Goal: Transaction & Acquisition: Purchase product/service

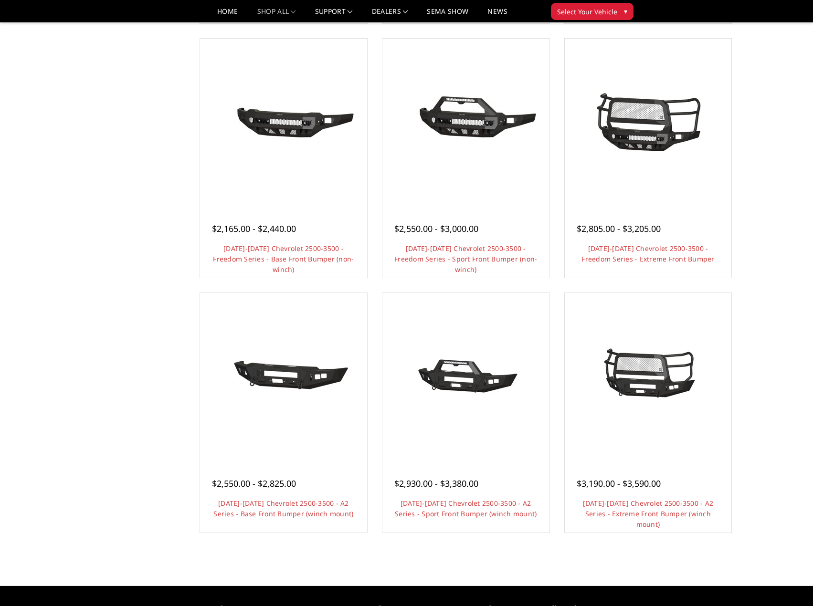
scroll to position [143, 0]
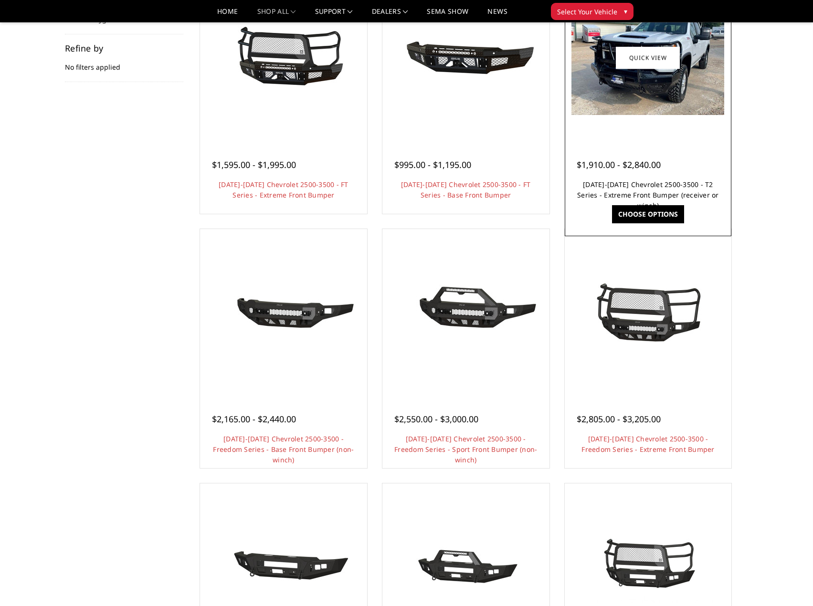
click at [640, 187] on link "[DATE]-[DATE] Chevrolet 2500-3500 - T2 Series - Extreme Front Bumper (receiver …" at bounding box center [648, 195] width 142 height 30
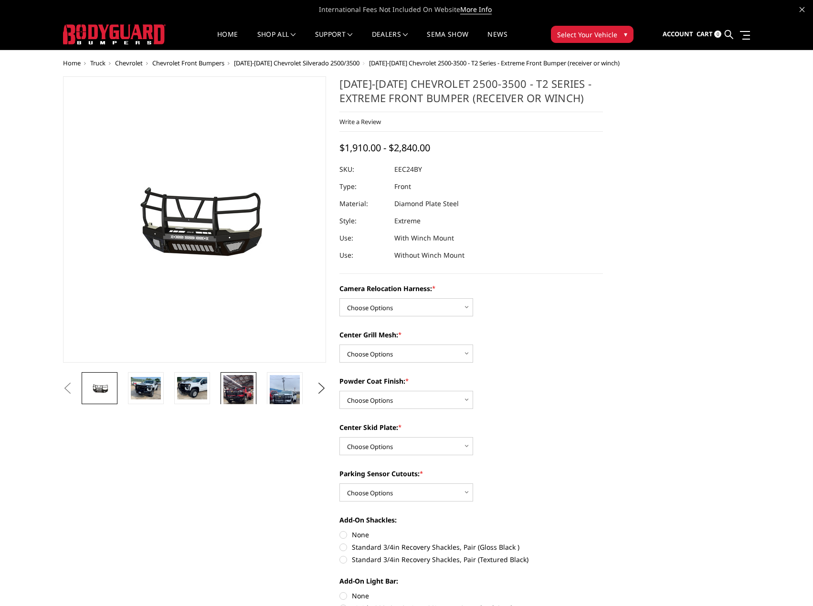
click at [226, 391] on img at bounding box center [238, 401] width 30 height 53
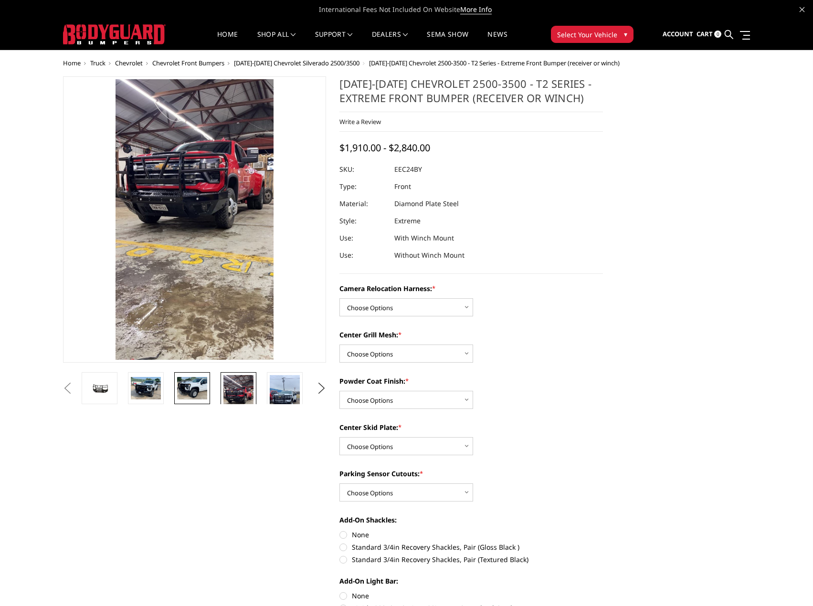
click at [192, 390] on img at bounding box center [192, 388] width 30 height 22
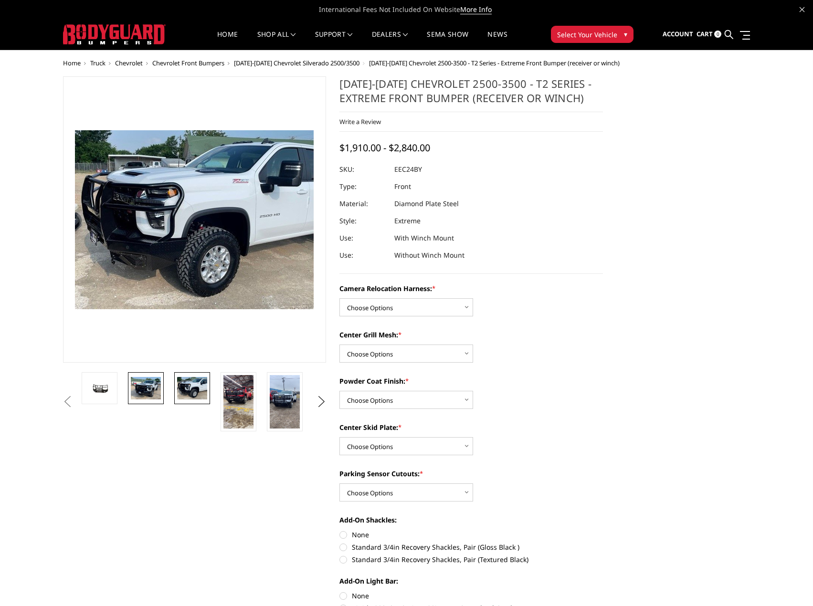
click at [145, 390] on img at bounding box center [146, 388] width 30 height 22
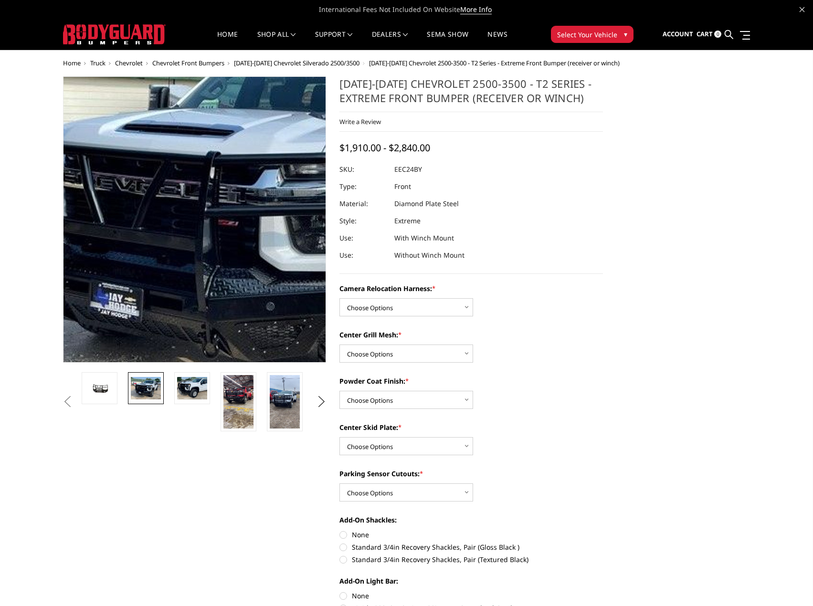
click at [162, 229] on img at bounding box center [237, 214] width 611 height 458
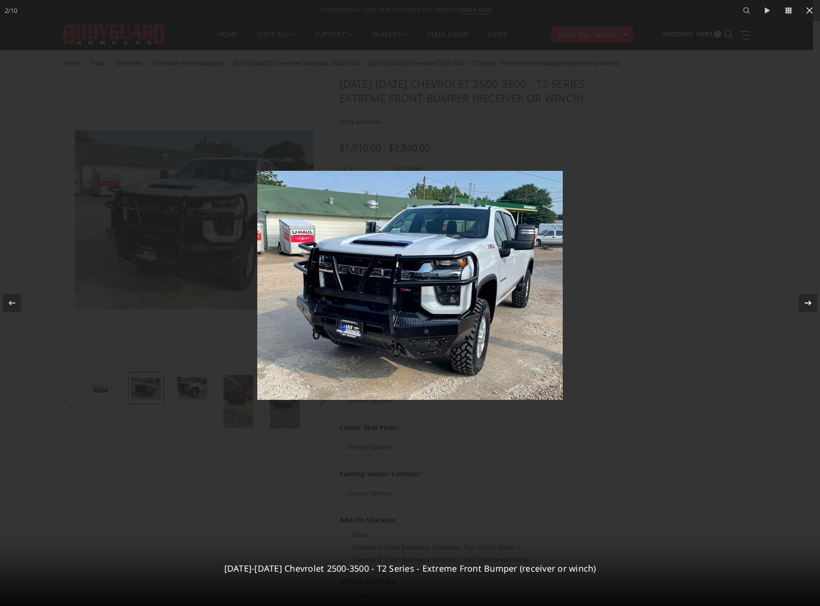
click at [810, 302] on icon at bounding box center [807, 303] width 7 height 5
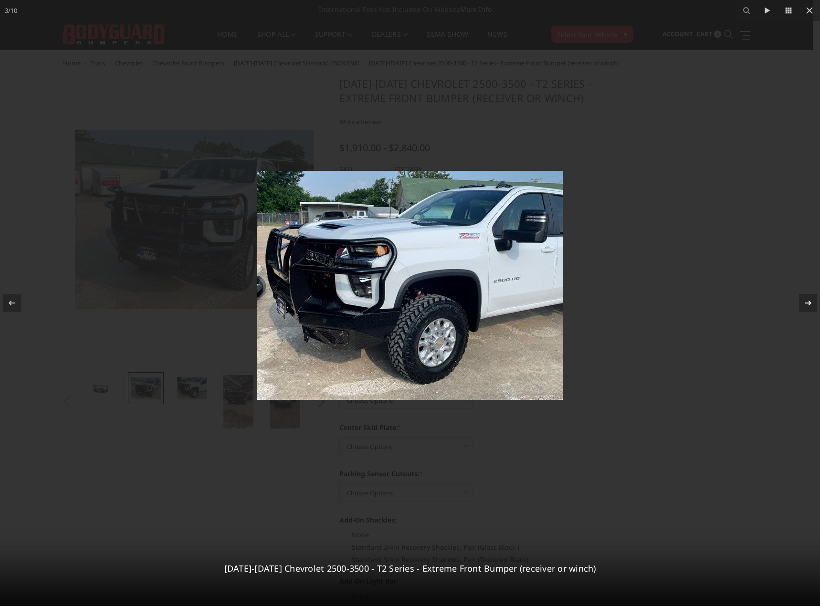
click at [810, 302] on icon at bounding box center [807, 303] width 7 height 5
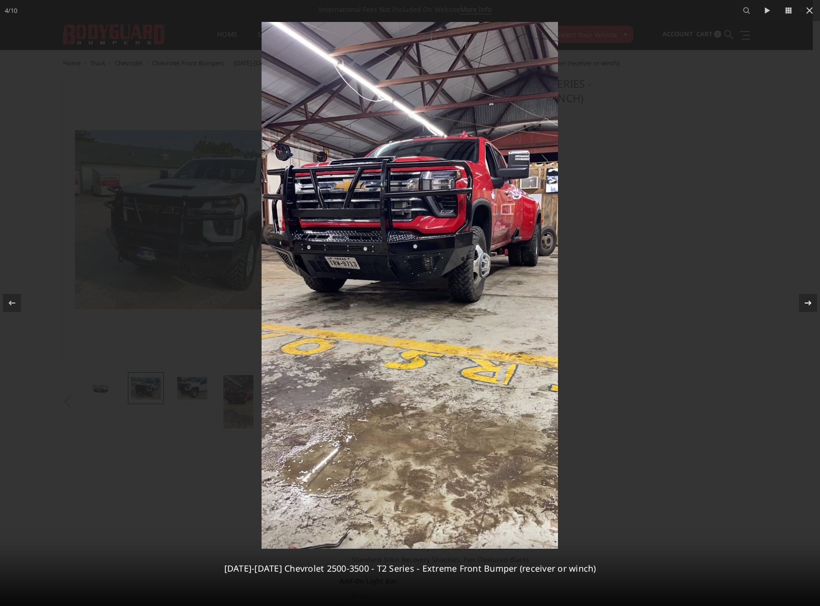
click at [810, 302] on icon at bounding box center [807, 303] width 7 height 5
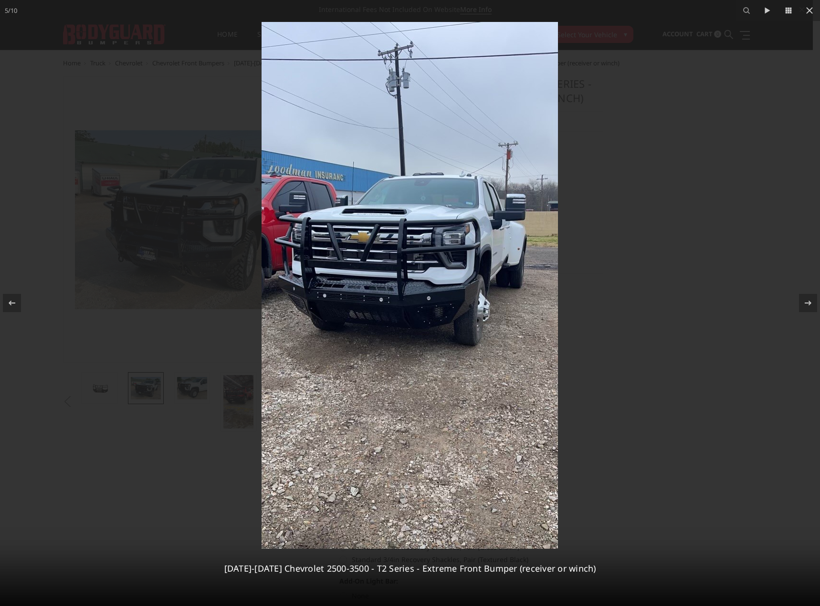
click at [701, 183] on div at bounding box center [410, 303] width 820 height 606
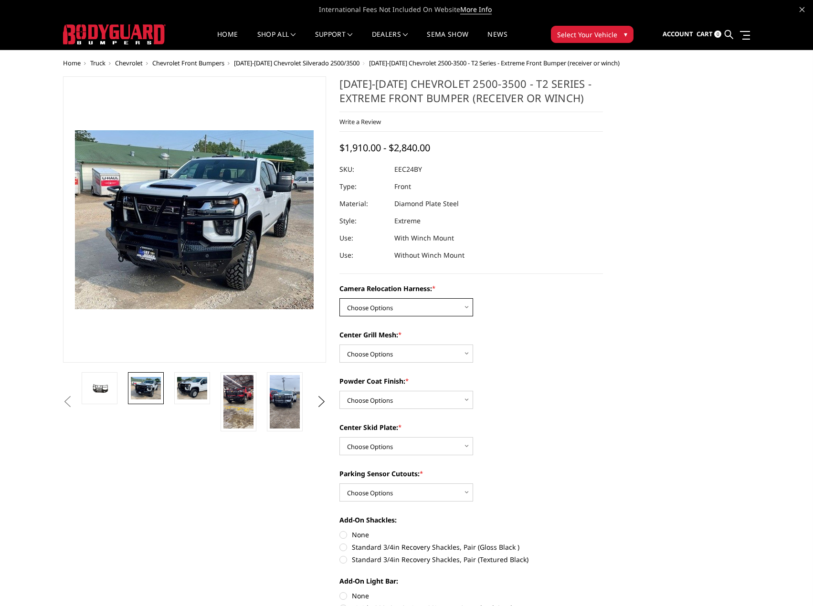
click at [466, 306] on select "Choose Options Without camera harness With camera harness" at bounding box center [406, 307] width 134 height 18
select select "3732"
click at [339, 298] on select "Choose Options Without camera harness With camera harness" at bounding box center [406, 307] width 134 height 18
